Goal: Navigation & Orientation: Find specific page/section

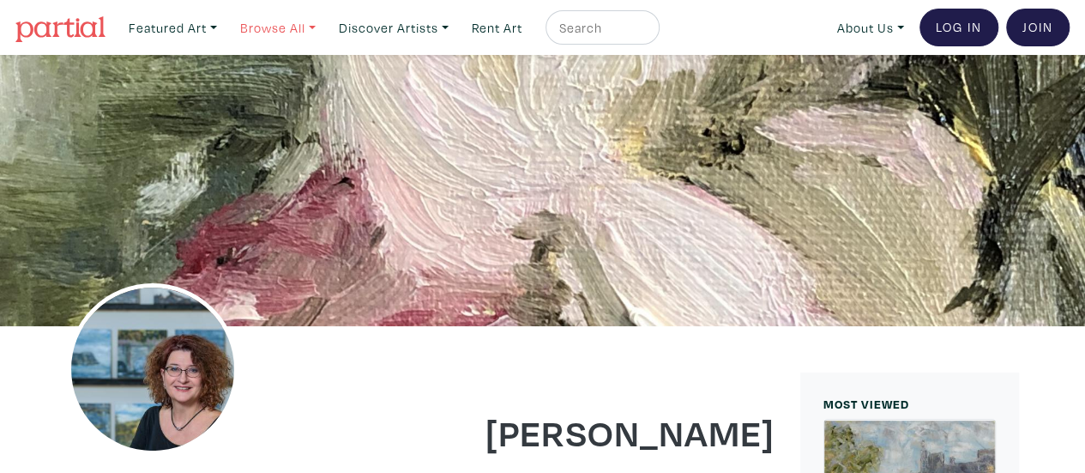
click at [276, 23] on link "Browse All" at bounding box center [277, 27] width 91 height 35
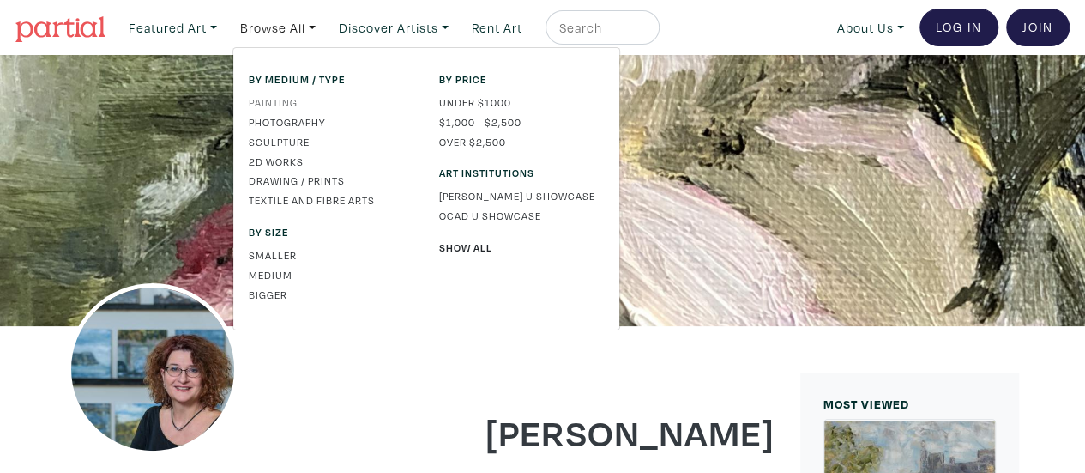
click at [289, 98] on link "Painting" at bounding box center [331, 101] width 165 height 15
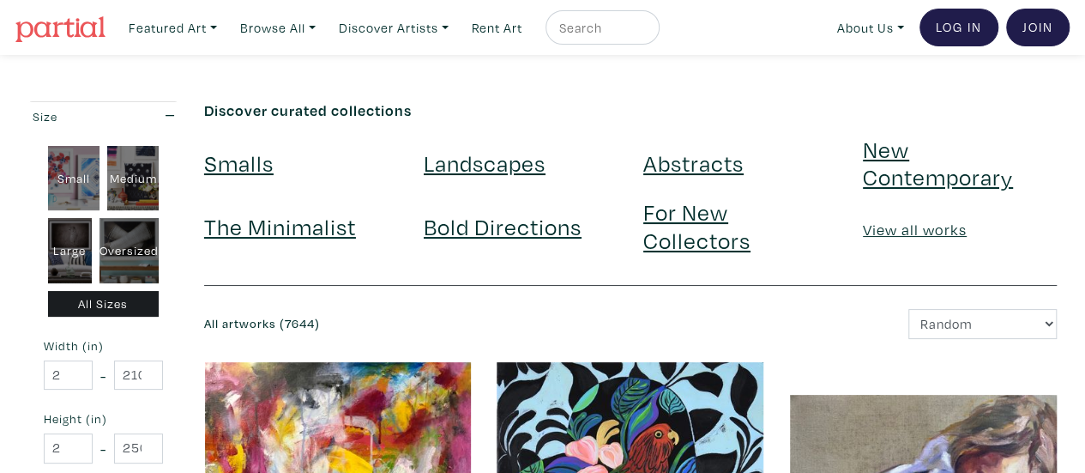
click at [516, 166] on link "Landscapes" at bounding box center [485, 163] width 122 height 30
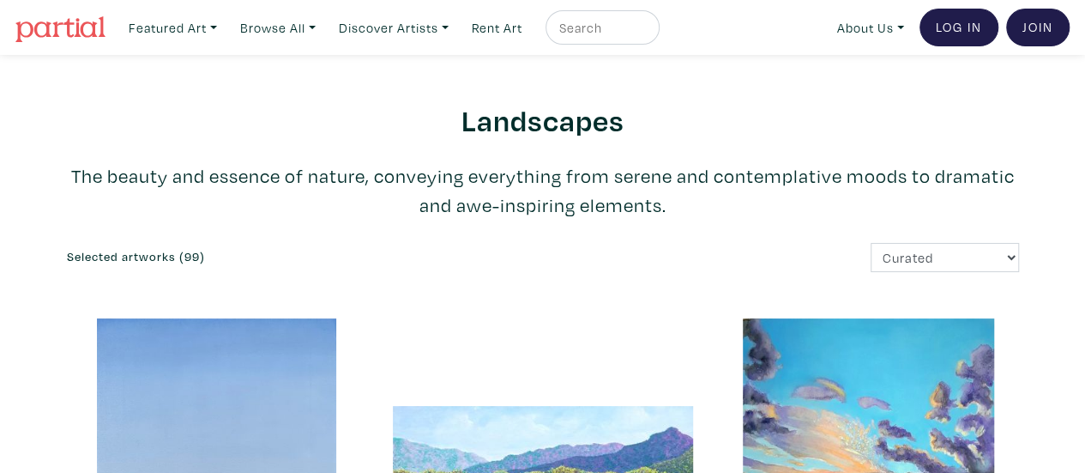
drag, startPoint x: 1090, startPoint y: 25, endPoint x: 1052, endPoint y: -10, distance: 51.6
click at [285, 27] on link "Browse All" at bounding box center [277, 27] width 91 height 35
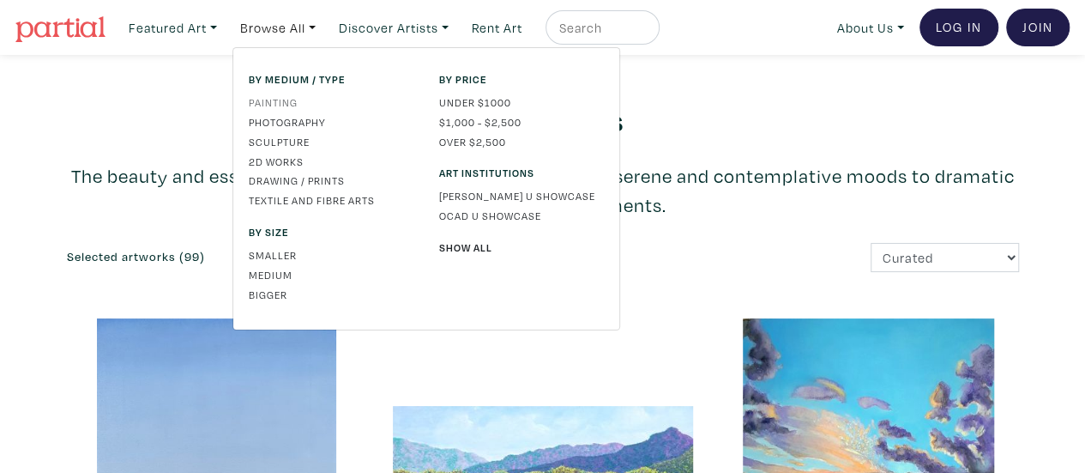
click at [271, 104] on link "Painting" at bounding box center [331, 101] width 165 height 15
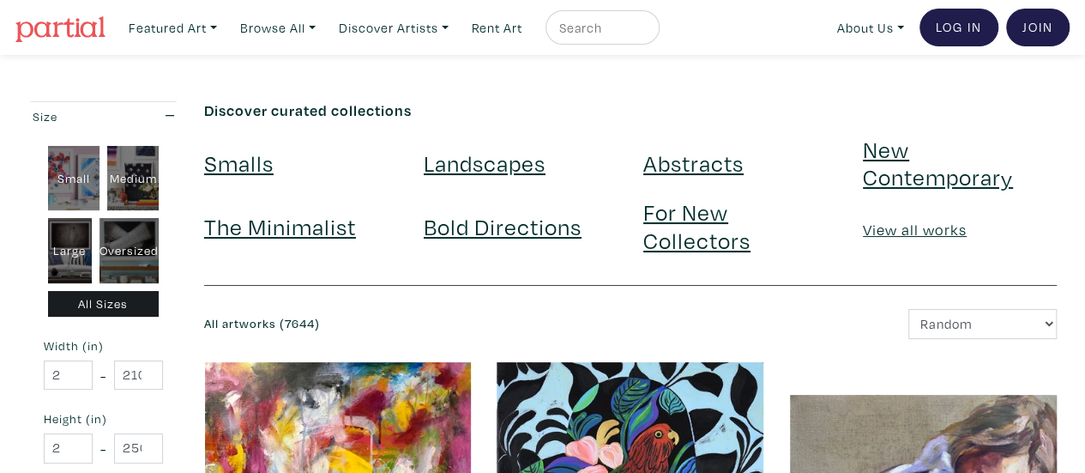
click at [254, 164] on link "Smalls" at bounding box center [238, 163] width 69 height 30
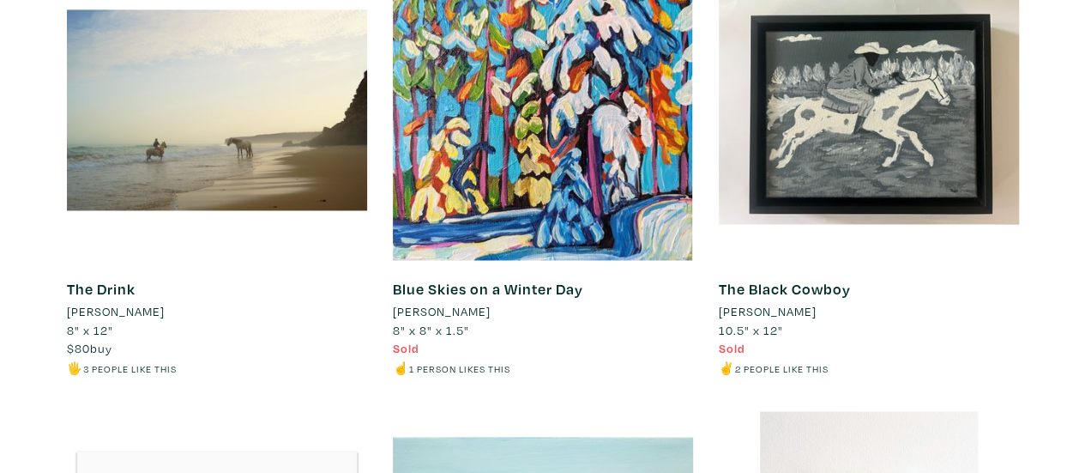
scroll to position [1285, 0]
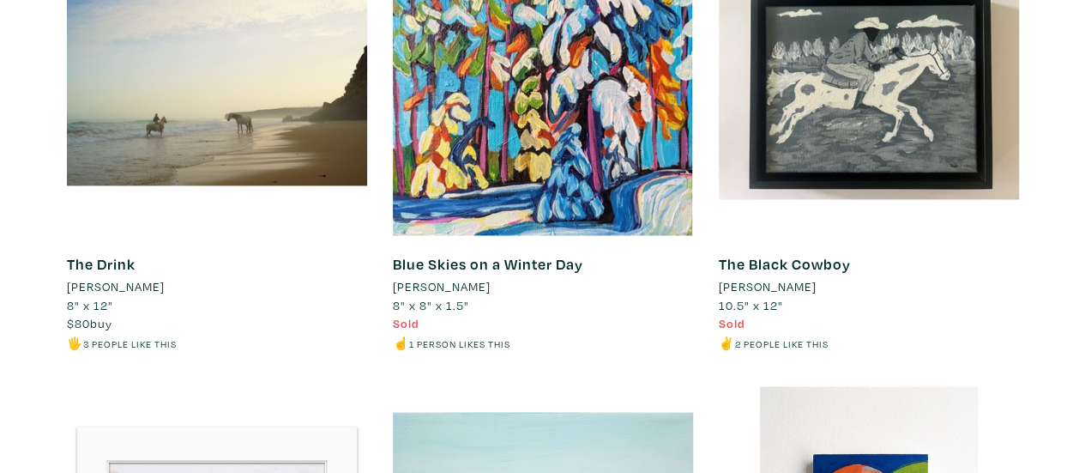
drag, startPoint x: 1088, startPoint y: 23, endPoint x: 1088, endPoint y: 53, distance: 30.0
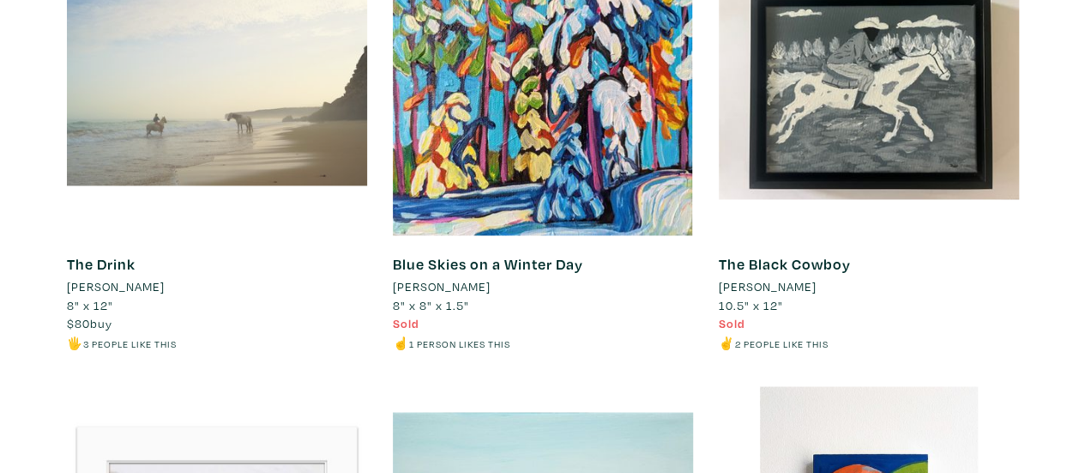
click at [281, 143] on div at bounding box center [217, 85] width 300 height 300
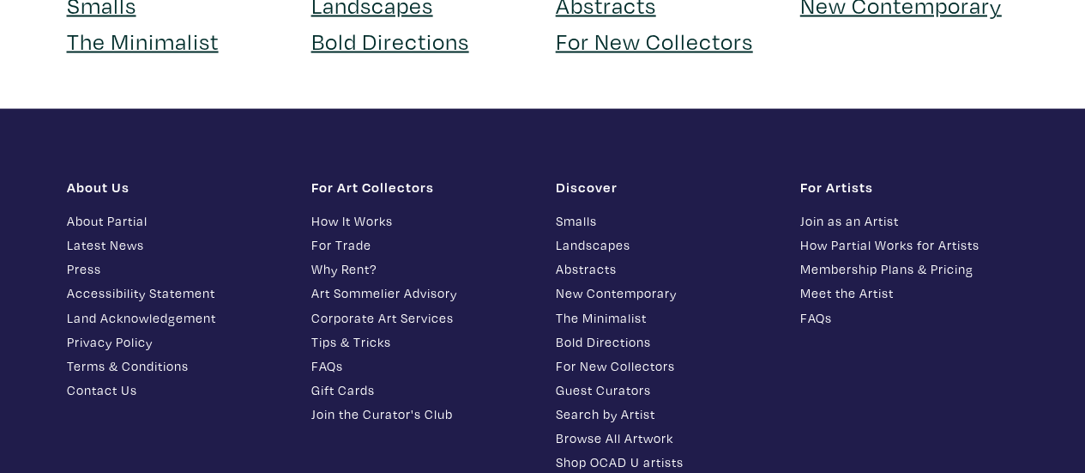
scroll to position [18153, 0]
